Goal: Complete application form: Complete application form

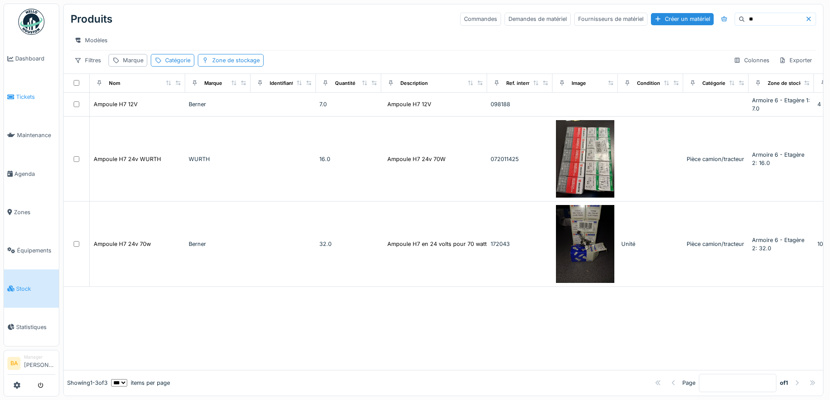
click at [28, 97] on span "Tickets" at bounding box center [35, 97] width 39 height 8
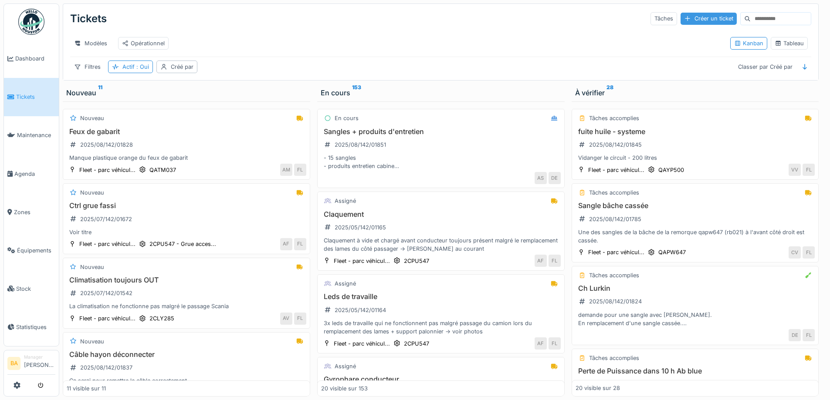
click at [684, 19] on div at bounding box center [687, 18] width 7 height 8
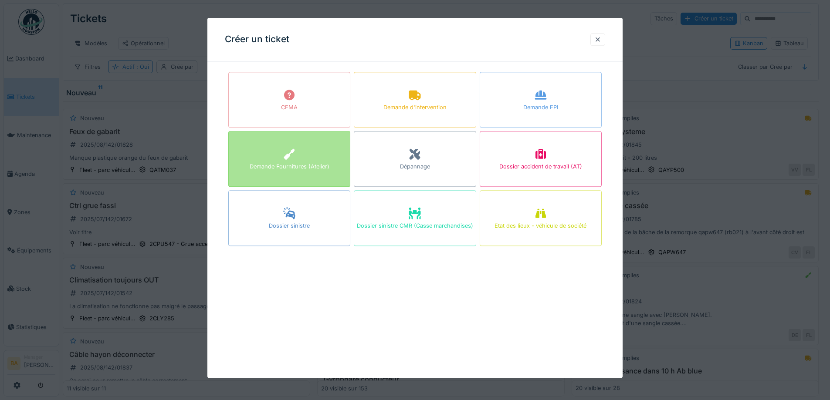
click at [258, 166] on div "Demande Fournitures (Atelier)" at bounding box center [290, 167] width 80 height 8
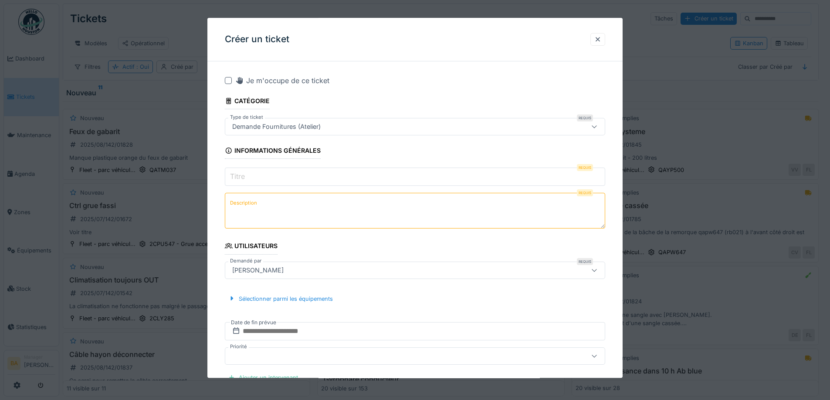
click at [261, 179] on input "Titre" at bounding box center [415, 177] width 380 height 18
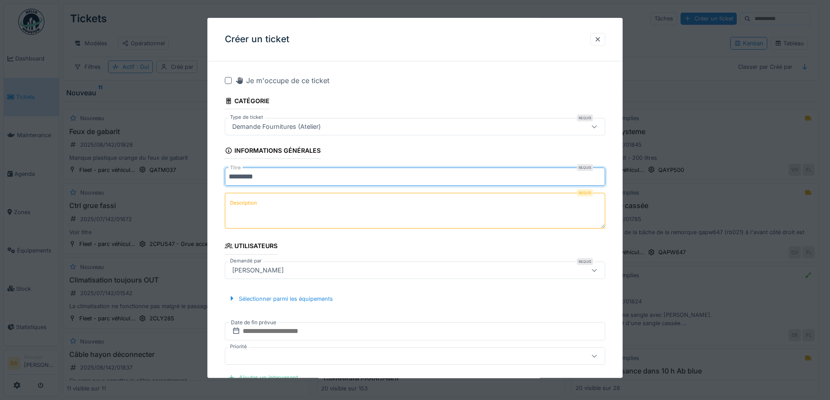
type input "*********"
click at [240, 203] on label "Description" at bounding box center [243, 203] width 30 height 11
click at [240, 203] on textarea "Description" at bounding box center [415, 211] width 380 height 36
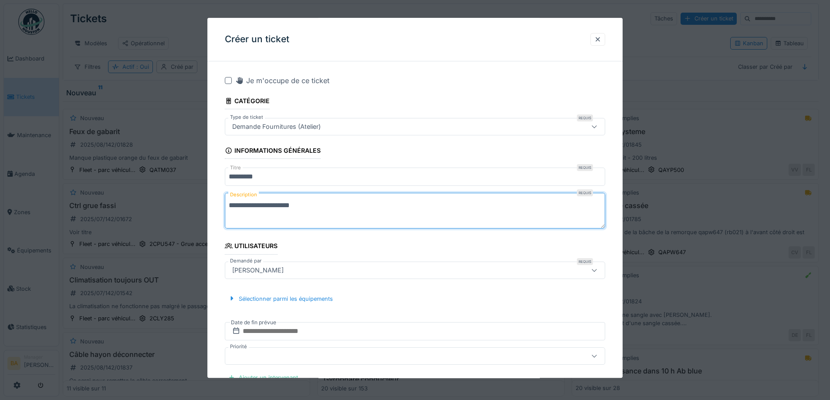
type textarea "**********"
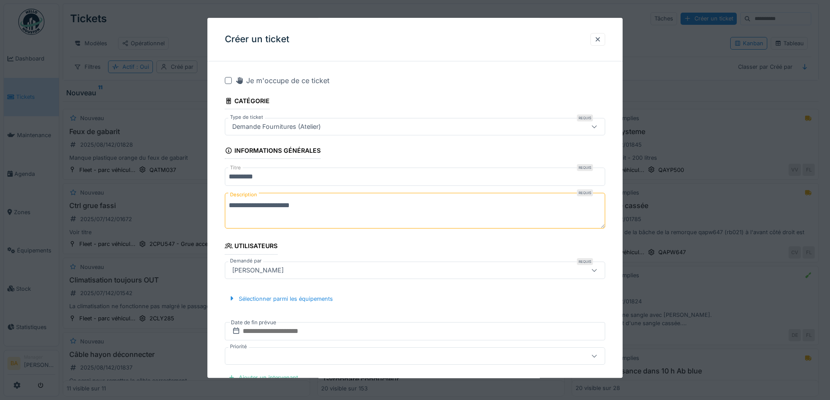
click at [260, 267] on div "[PERSON_NAME]" at bounding box center [258, 271] width 58 height 10
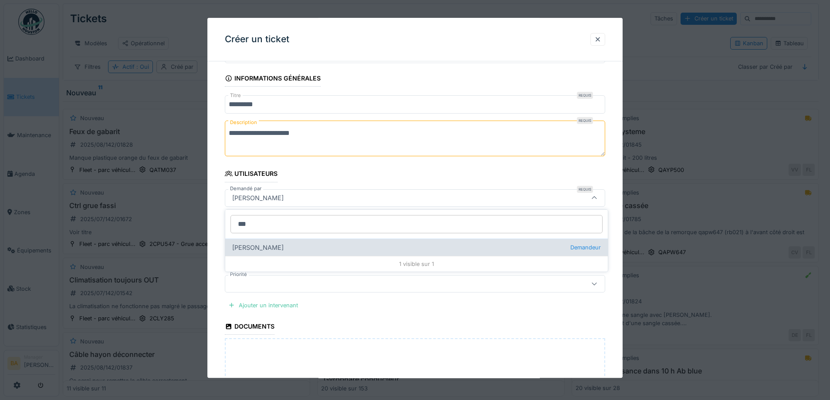
type input "***"
click at [280, 250] on div "Kristijan Ivanovski Demandeur" at bounding box center [416, 247] width 382 height 17
type input "*****"
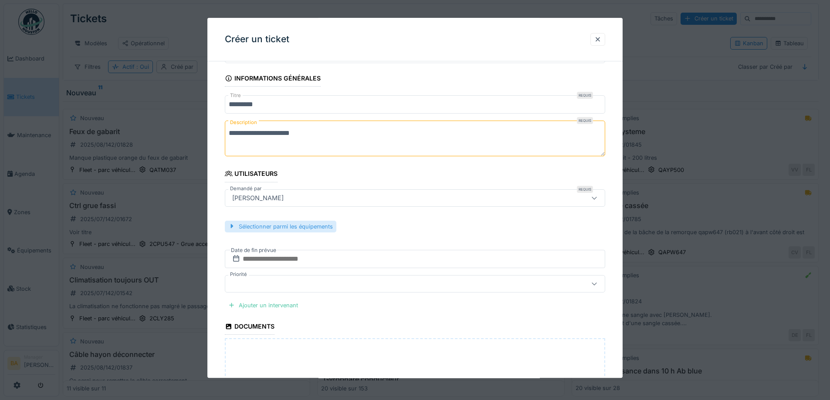
click at [261, 224] on div "Sélectionner parmi les équipements" at bounding box center [281, 227] width 112 height 12
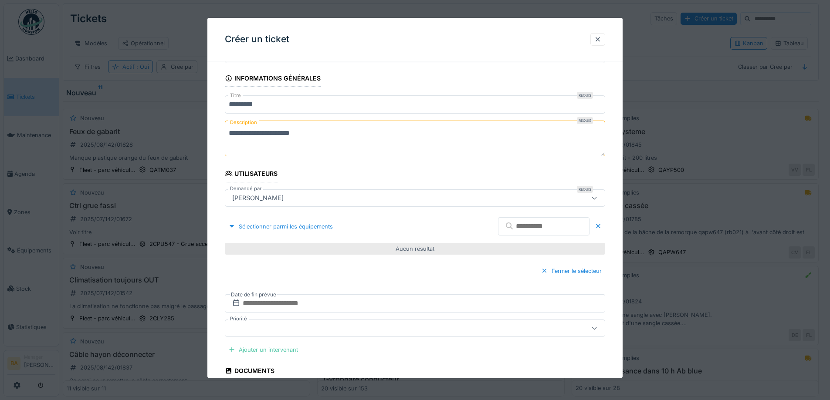
click at [529, 224] on input "text" at bounding box center [543, 226] width 91 height 18
type input "****"
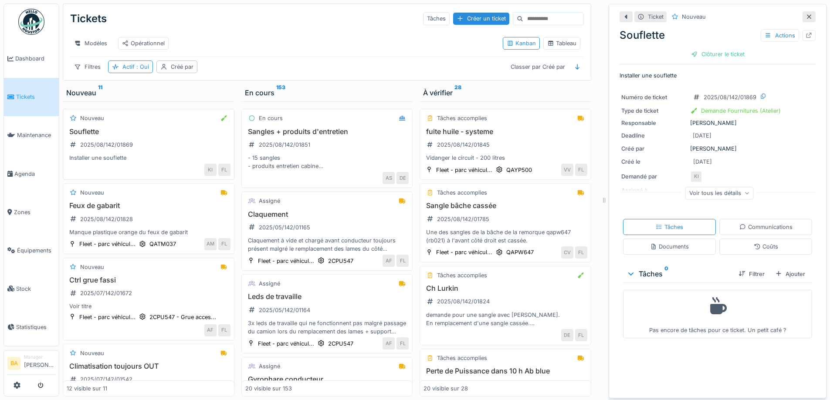
click at [90, 136] on h3 "Souflette" at bounding box center [149, 132] width 164 height 8
click at [774, 33] on div "Actions" at bounding box center [780, 35] width 38 height 13
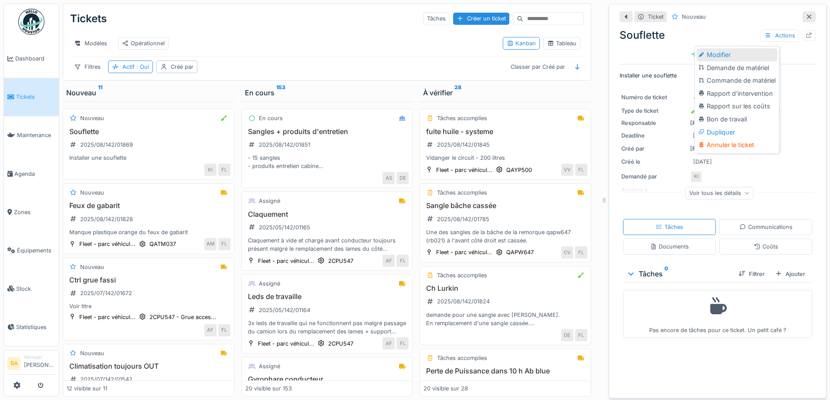
click at [712, 54] on div "Modifier" at bounding box center [737, 54] width 81 height 13
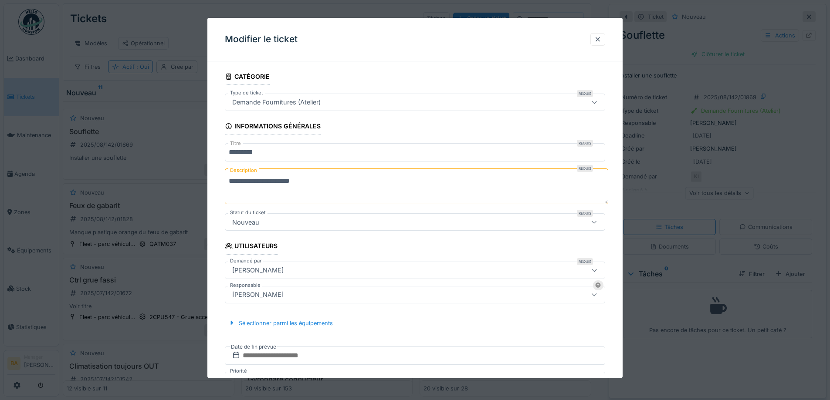
scroll to position [61, 0]
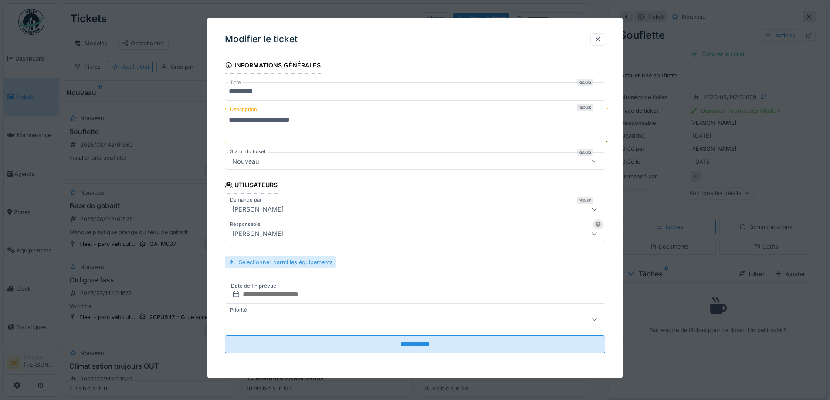
click at [263, 263] on div "Sélectionner parmi les équipements" at bounding box center [281, 263] width 112 height 12
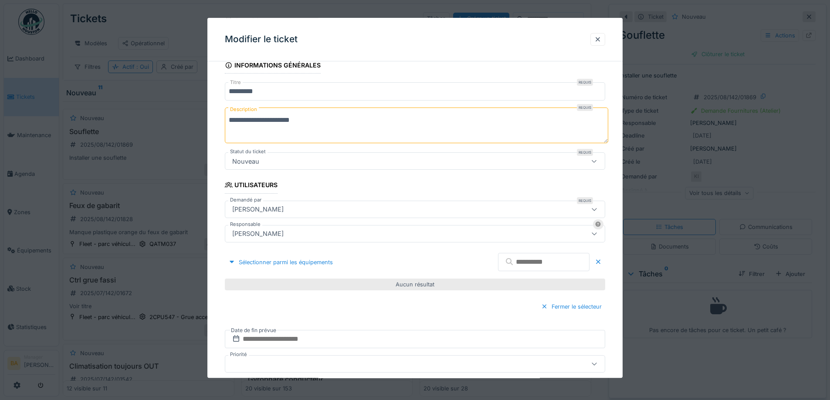
click at [526, 263] on input "text" at bounding box center [543, 262] width 91 height 18
type input "*"
click at [233, 262] on div at bounding box center [231, 262] width 7 height 8
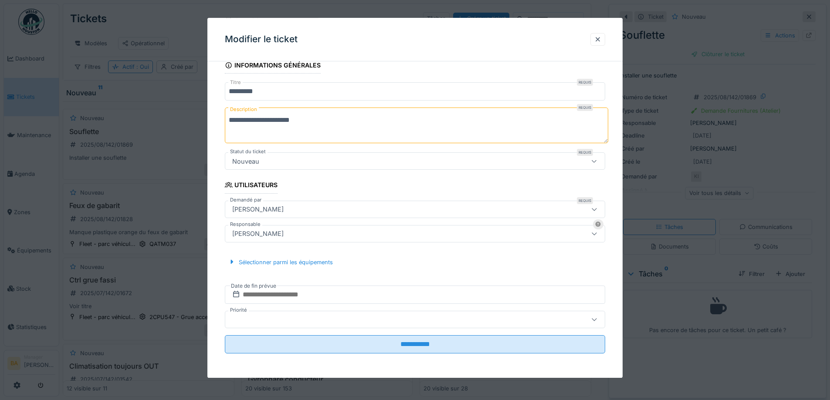
scroll to position [7, 0]
click at [240, 262] on div "Sélectionner parmi les équipements" at bounding box center [281, 263] width 112 height 12
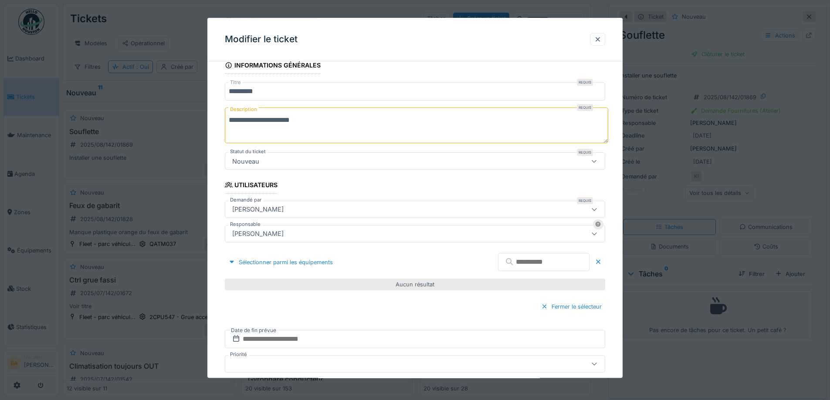
scroll to position [105, 0]
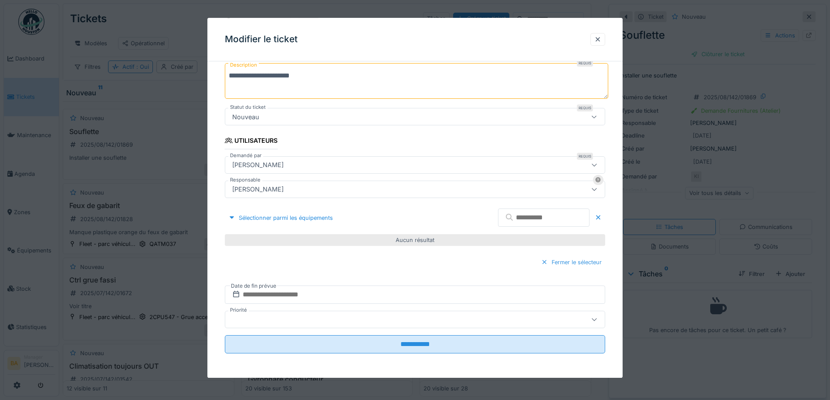
click at [548, 263] on div at bounding box center [544, 262] width 7 height 8
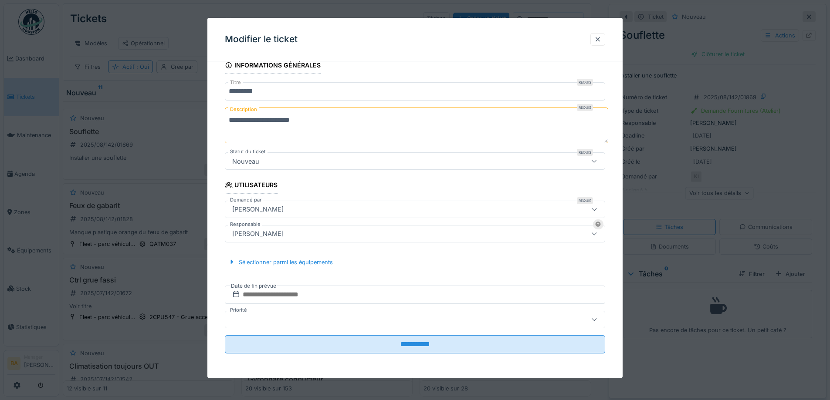
scroll to position [61, 0]
click at [254, 259] on div "Sélectionner parmi les équipements" at bounding box center [281, 263] width 112 height 12
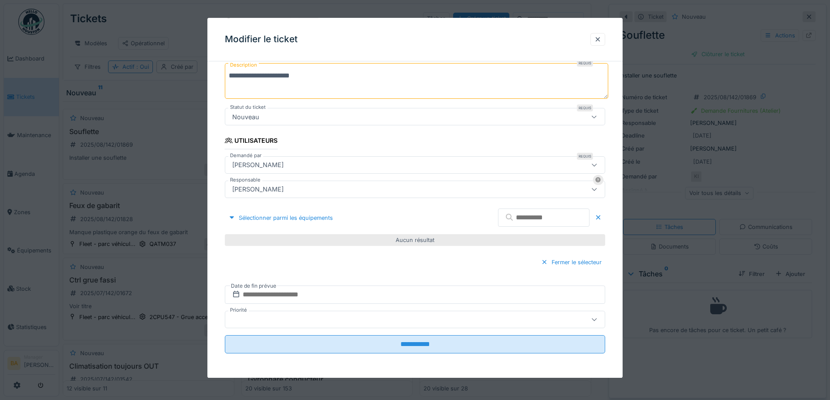
scroll to position [0, 0]
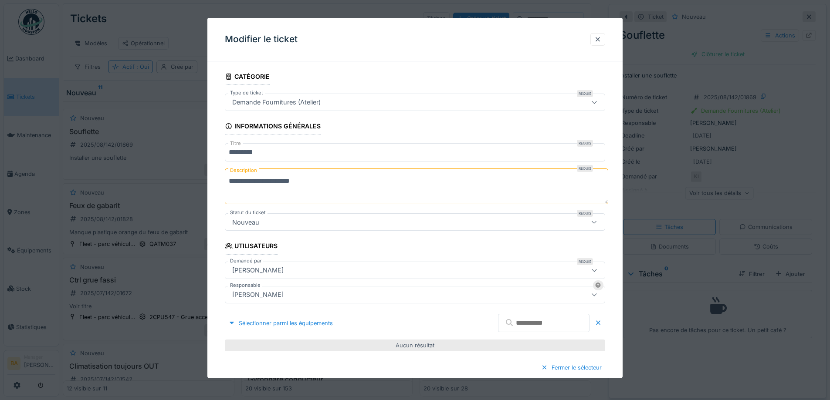
click at [317, 186] on textarea "**********" at bounding box center [416, 187] width 383 height 36
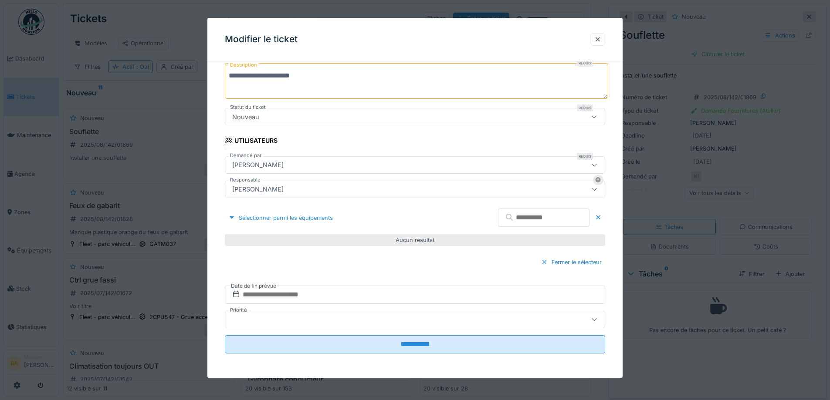
scroll to position [62, 0]
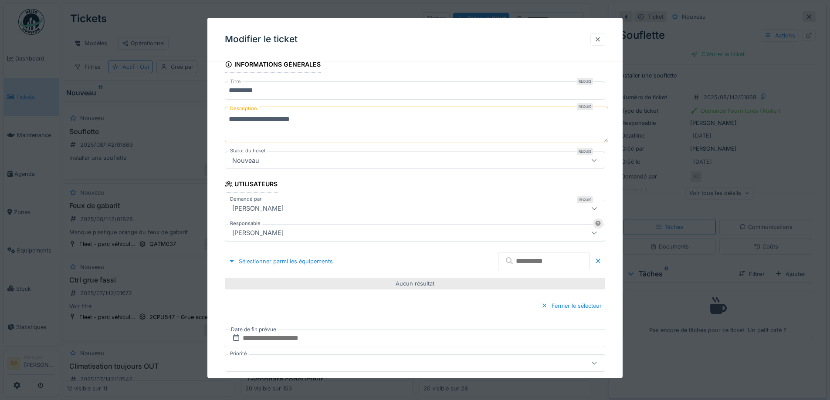
click at [601, 39] on div at bounding box center [597, 39] width 7 height 8
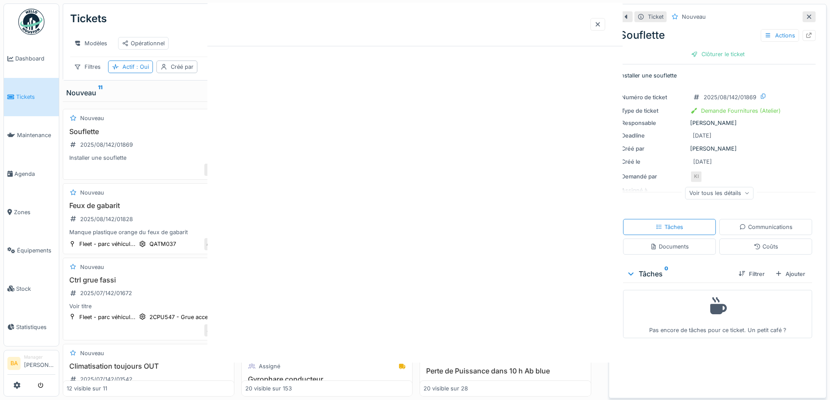
scroll to position [0, 0]
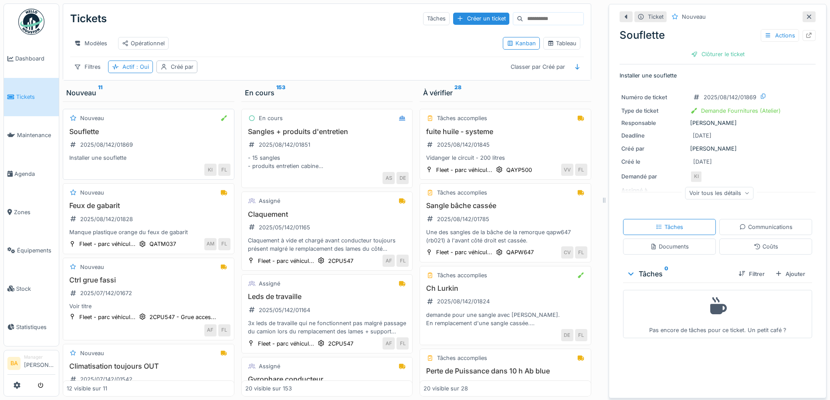
click at [97, 130] on h3 "Souflette" at bounding box center [149, 132] width 164 height 8
click at [761, 29] on div "Actions" at bounding box center [780, 35] width 38 height 13
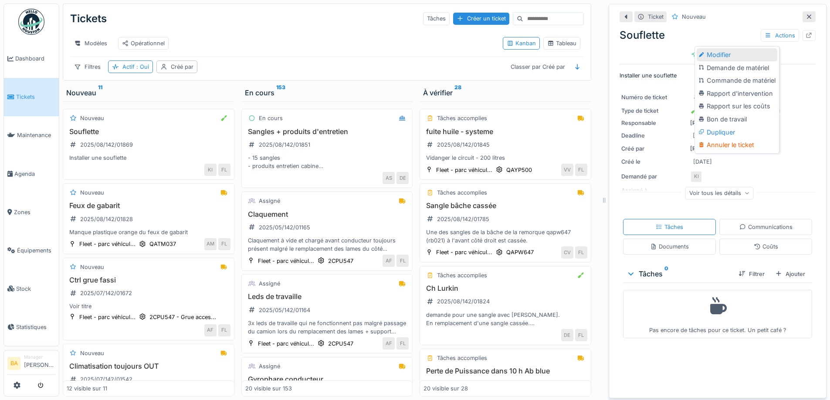
click at [719, 48] on div "Modifier" at bounding box center [737, 54] width 81 height 13
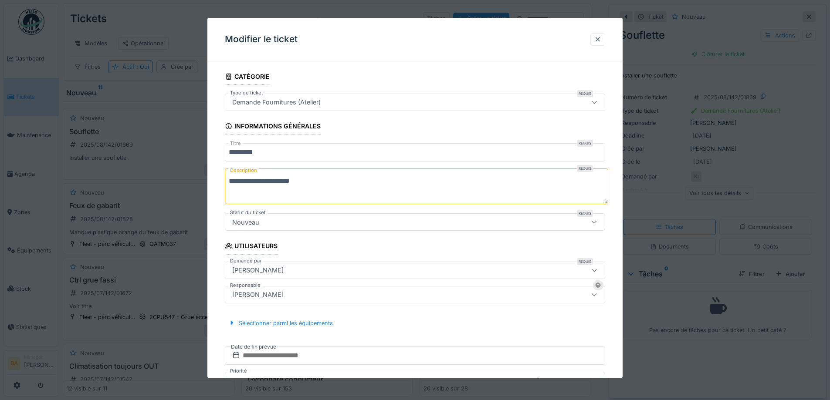
click at [266, 98] on div "Demande Fournitures (Atelier)" at bounding box center [276, 103] width 95 height 10
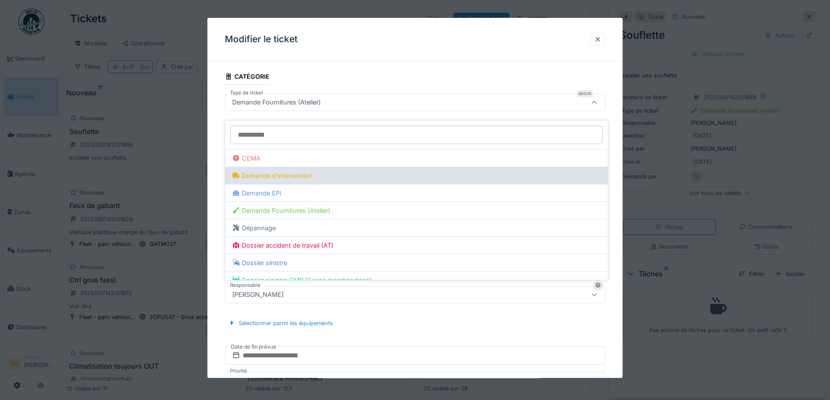
click at [276, 171] on div "Demande d'intervention" at bounding box center [272, 176] width 81 height 10
type input "***"
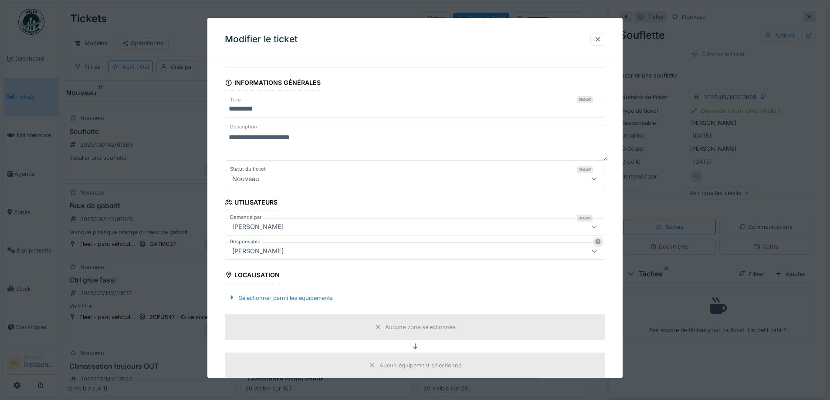
scroll to position [131, 0]
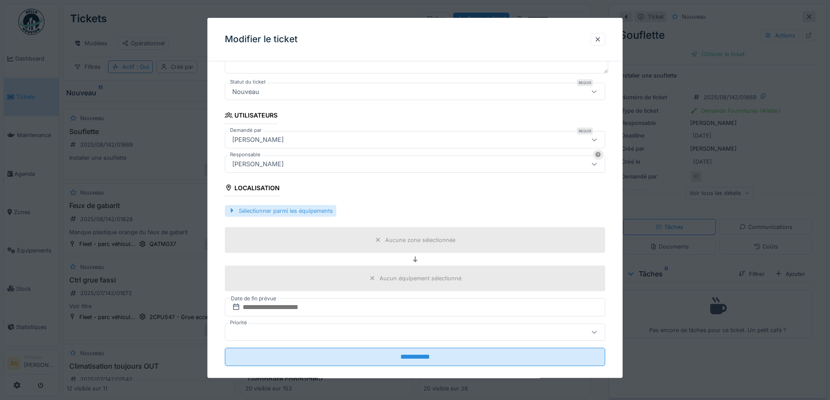
click at [251, 211] on div "Sélectionner parmi les équipements" at bounding box center [281, 211] width 112 height 12
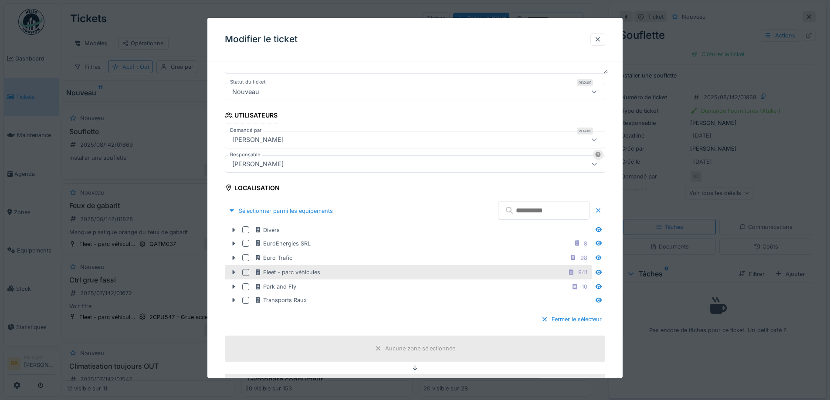
click at [244, 274] on div at bounding box center [245, 272] width 7 height 7
click at [536, 211] on input "text" at bounding box center [543, 211] width 91 height 18
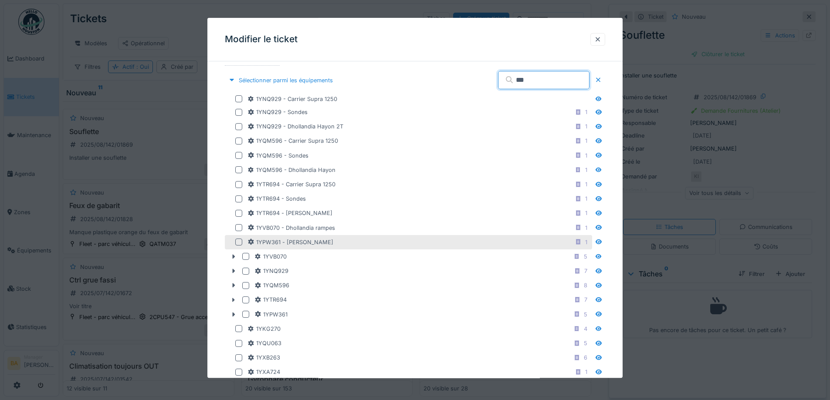
scroll to position [348, 0]
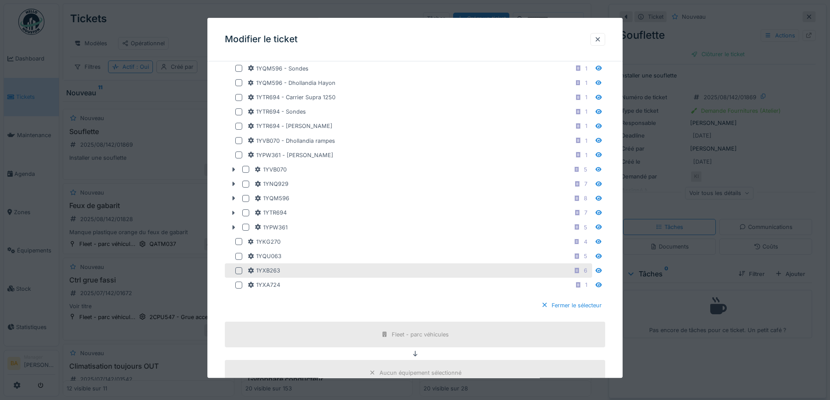
type input "***"
click at [236, 272] on div at bounding box center [238, 270] width 7 height 7
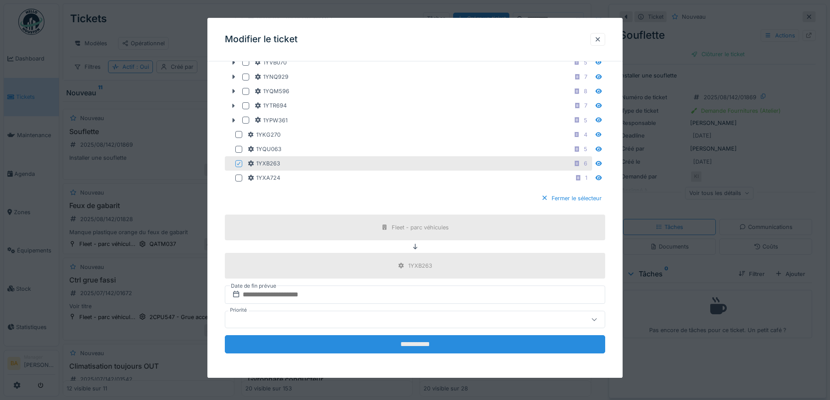
click at [389, 342] on input "**********" at bounding box center [415, 344] width 380 height 18
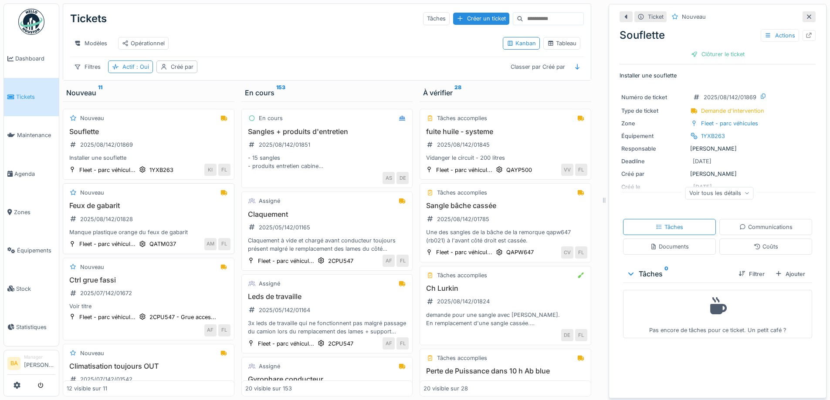
scroll to position [0, 0]
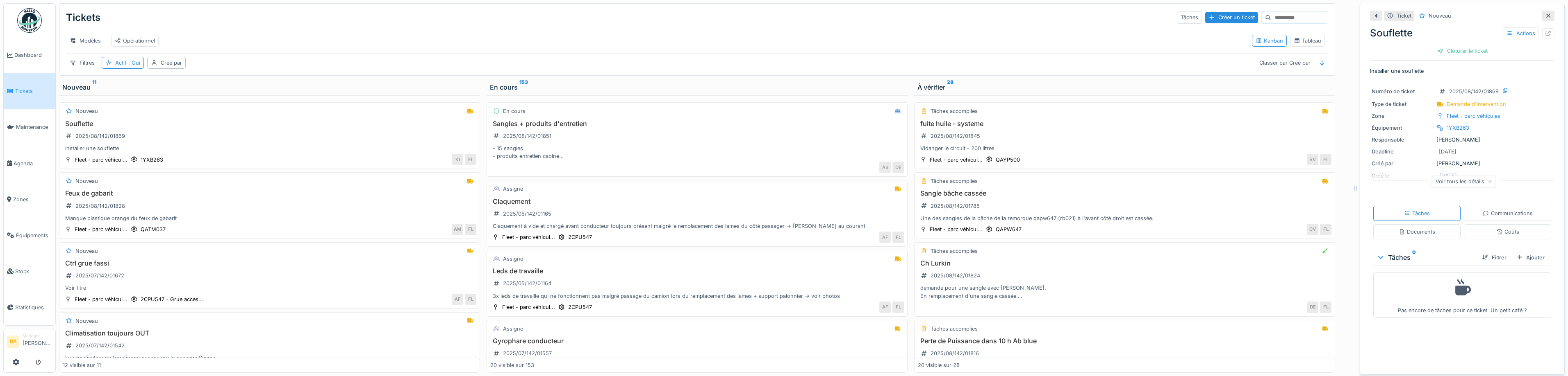
click at [263, 36] on div "Modèles Opérationnel" at bounding box center [655, 41] width 1179 height 19
